Goal: Use online tool/utility: Utilize a website feature to perform a specific function

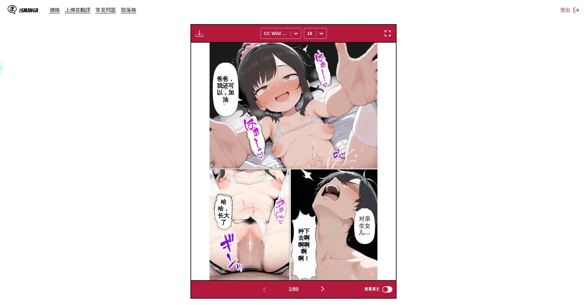
click at [416, 65] on section "自 日文 至 中文 將檔案拖曳至此，或點擊瀏覽。 檔案大小上限：5MB • 支援的格式：JP(E)G, PNG, WEBP 下載面板 下載全部 CC Wild…" at bounding box center [293, 105] width 576 height 387
click at [197, 34] on img "button" at bounding box center [199, 34] width 8 height 8
click at [208, 51] on button "下載全部" at bounding box center [216, 54] width 41 height 15
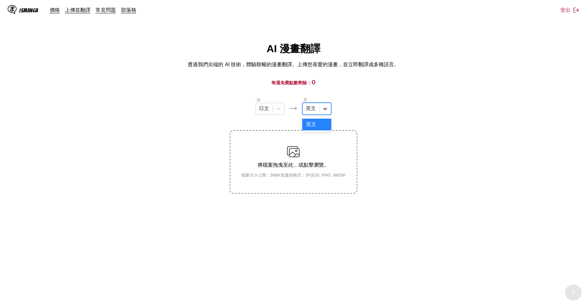
click at [321, 110] on div at bounding box center [324, 108] width 11 height 11
click at [326, 112] on icon at bounding box center [325, 109] width 6 height 6
click at [317, 205] on div "中文" at bounding box center [316, 206] width 29 height 12
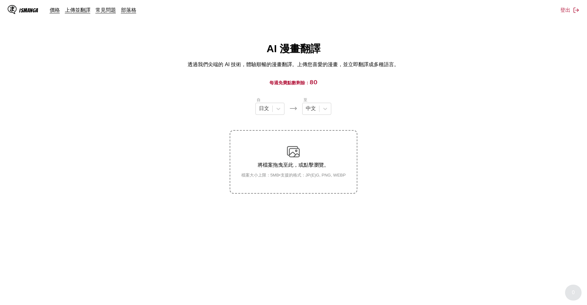
drag, startPoint x: 446, startPoint y: 187, endPoint x: 590, endPoint y: 199, distance: 144.6
click at [447, 187] on section "自 日文 至 中文 將檔案拖曳至此，或點擊瀏覽。 檔案大小上限：5MB • 支援的格式：JP(E)G, PNG, WEBP" at bounding box center [293, 145] width 576 height 97
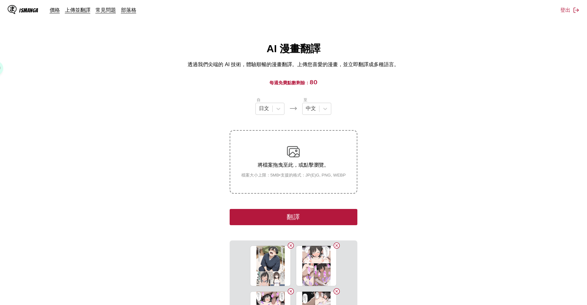
click at [341, 214] on button "翻譯" at bounding box center [292, 217] width 127 height 16
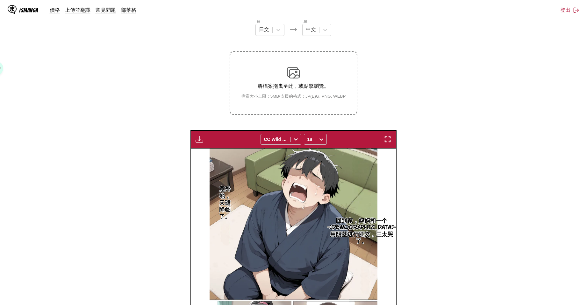
scroll to position [0, 0]
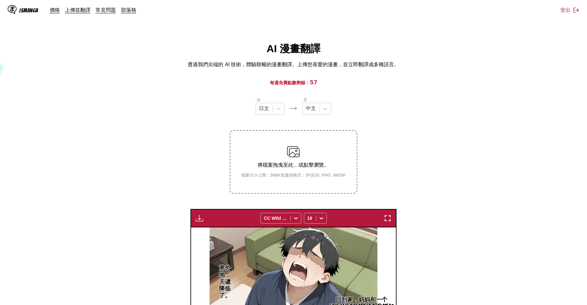
click at [195, 219] on img "button" at bounding box center [199, 218] width 8 height 8
click at [211, 236] on button "下載全部" at bounding box center [216, 239] width 41 height 15
